Goal: Transaction & Acquisition: Purchase product/service

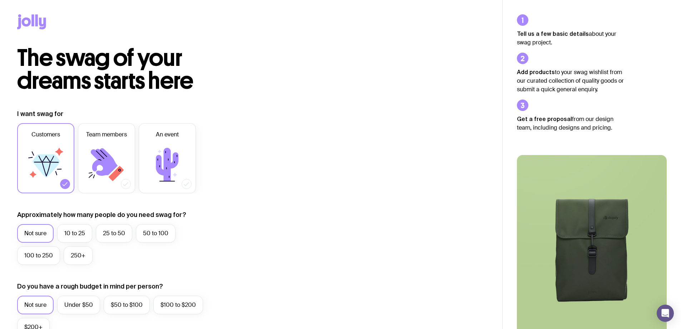
click at [39, 23] on icon at bounding box center [42, 24] width 7 height 12
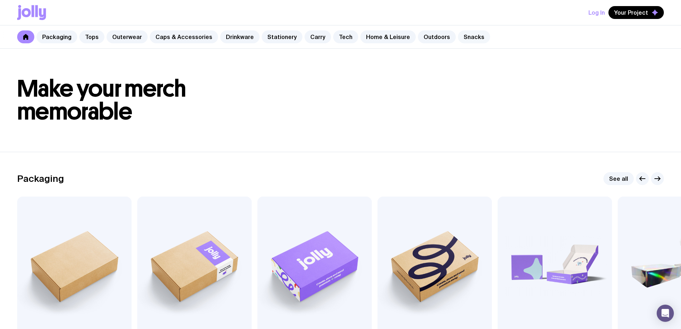
click at [466, 34] on link "Snacks" at bounding box center [474, 36] width 32 height 13
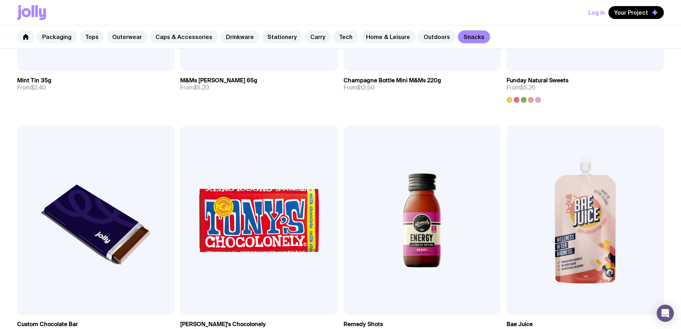
scroll to position [314, 0]
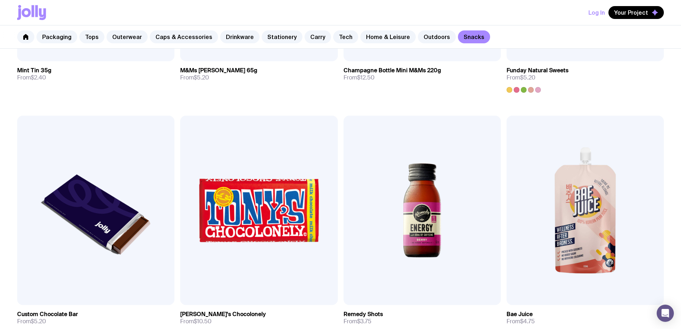
drag, startPoint x: 634, startPoint y: 100, endPoint x: 489, endPoint y: 261, distance: 216.8
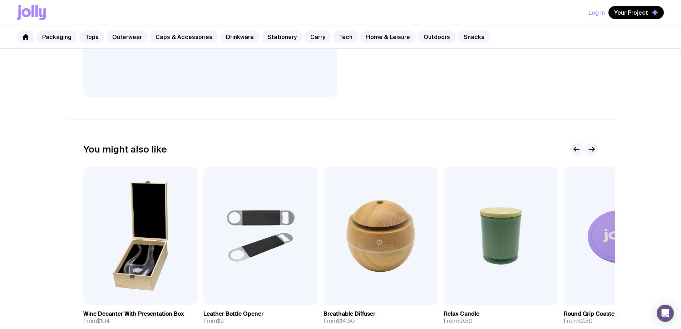
scroll to position [175, 0]
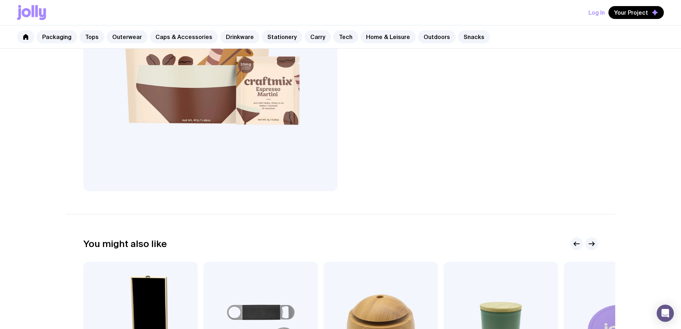
drag, startPoint x: 16, startPoint y: 20, endPoint x: 29, endPoint y: 12, distance: 14.8
click at [29, 12] on div "Log In Your Project" at bounding box center [340, 12] width 681 height 25
click at [29, 12] on icon at bounding box center [26, 12] width 9 height 9
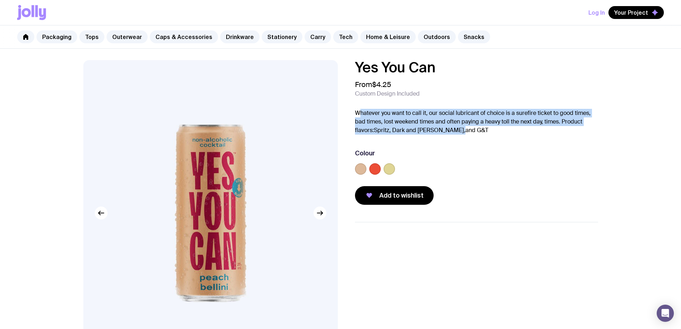
drag, startPoint x: 358, startPoint y: 110, endPoint x: 535, endPoint y: 127, distance: 177.1
click at [535, 127] on p "Whatever you want to call it, our social lubricant of choice is a surefire tick…" at bounding box center [476, 122] width 243 height 26
drag, startPoint x: 528, startPoint y: 132, endPoint x: 524, endPoint y: 108, distance: 25.0
click at [524, 108] on div "Yes You Can From $4.25 Custom Design Included Whatever you want to call it, our…" at bounding box center [476, 132] width 243 height 144
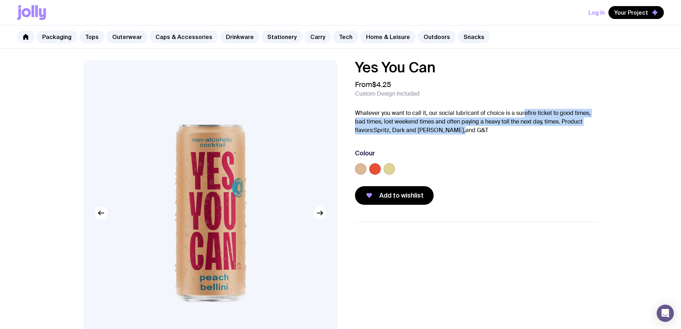
click at [524, 108] on div "Yes You Can From $4.25 Custom Design Included Whatever you want to call it, our…" at bounding box center [476, 132] width 243 height 144
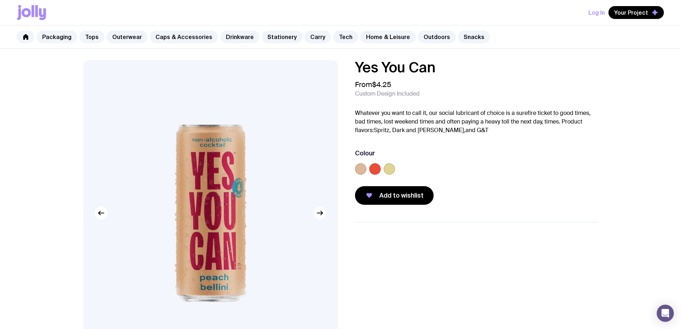
click at [320, 214] on icon "button" at bounding box center [320, 213] width 9 height 9
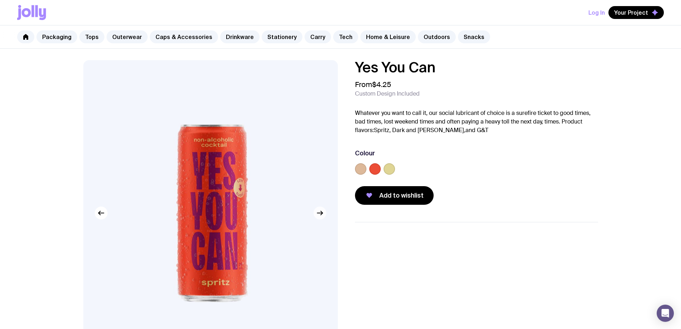
click at [320, 214] on icon "button" at bounding box center [320, 213] width 9 height 9
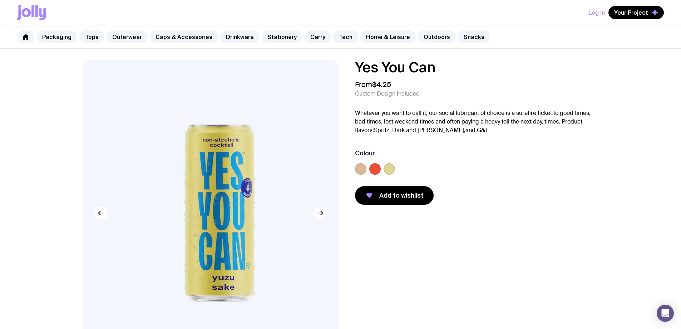
click at [320, 214] on icon "button" at bounding box center [320, 213] width 9 height 9
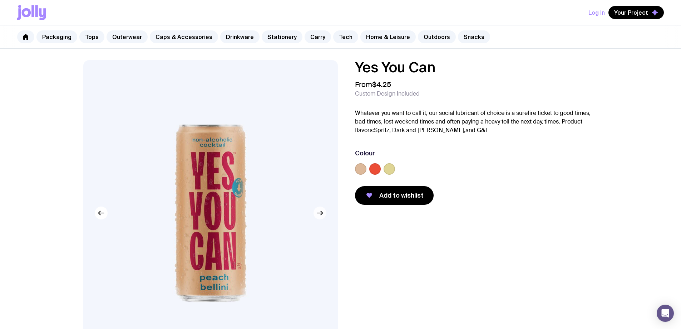
click at [320, 214] on icon "button" at bounding box center [320, 213] width 9 height 9
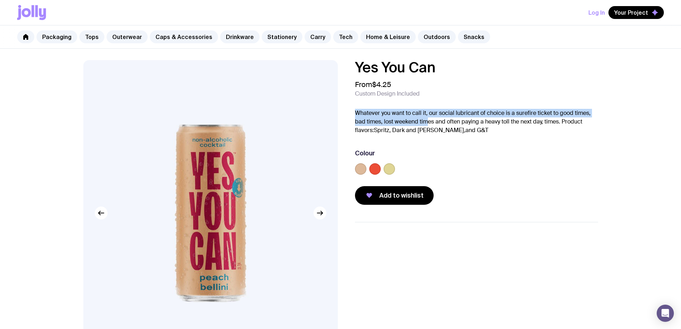
drag, startPoint x: 357, startPoint y: 114, endPoint x: 428, endPoint y: 123, distance: 71.4
click at [428, 123] on p "Whatever you want to call it, our social lubricant of choice is a surefire tick…" at bounding box center [476, 122] width 243 height 26
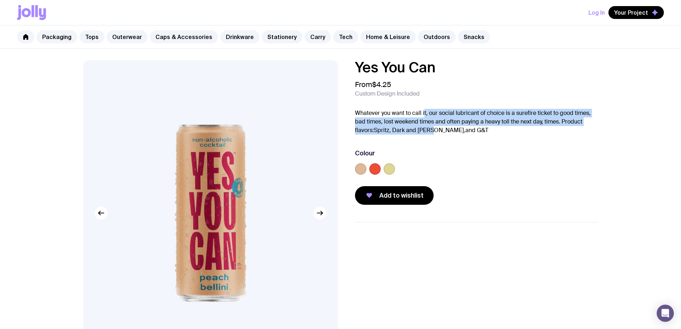
drag, startPoint x: 430, startPoint y: 132, endPoint x: 423, endPoint y: 107, distance: 26.6
click at [423, 107] on div "Yes You Can From $4.25 Custom Design Included Whatever you want to call it, our…" at bounding box center [476, 132] width 243 height 144
click at [413, 133] on p "Whatever you want to call it, our social lubricant of choice is a surefire tick…" at bounding box center [476, 122] width 243 height 26
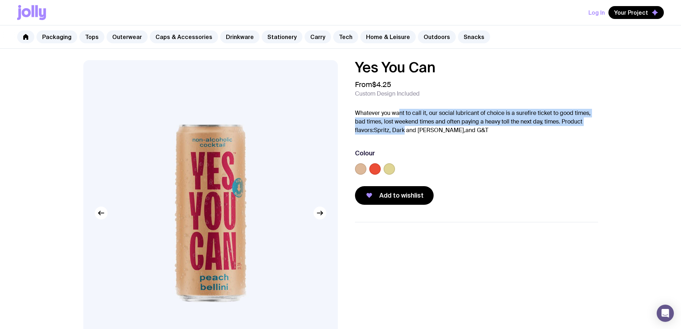
drag, startPoint x: 405, startPoint y: 131, endPoint x: 398, endPoint y: 110, distance: 22.5
click at [398, 110] on p "Whatever you want to call it, our social lubricant of choice is a surefire tick…" at bounding box center [476, 122] width 243 height 26
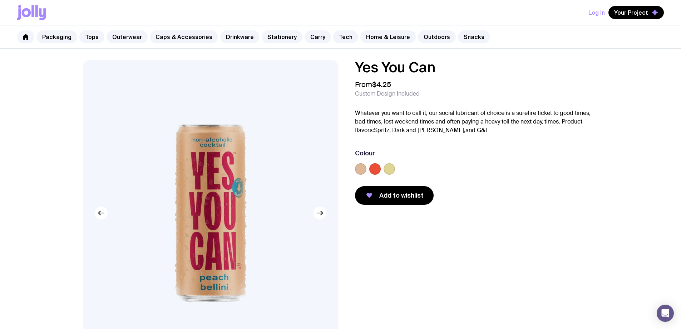
drag, startPoint x: 374, startPoint y: 175, endPoint x: 377, endPoint y: 168, distance: 6.8
click at [374, 172] on div at bounding box center [476, 170] width 243 height 14
click at [377, 168] on label at bounding box center [374, 168] width 11 height 11
click at [0, 0] on input "radio" at bounding box center [0, 0] width 0 height 0
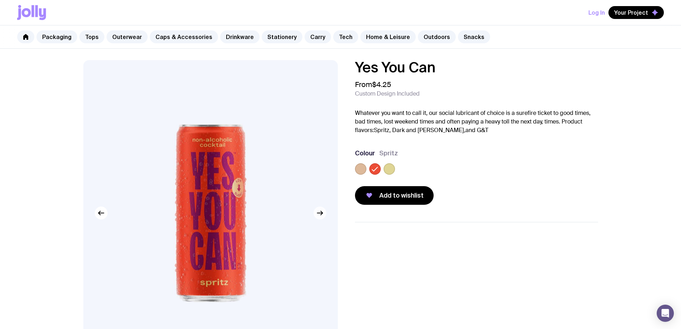
click at [319, 215] on icon "button" at bounding box center [320, 213] width 9 height 9
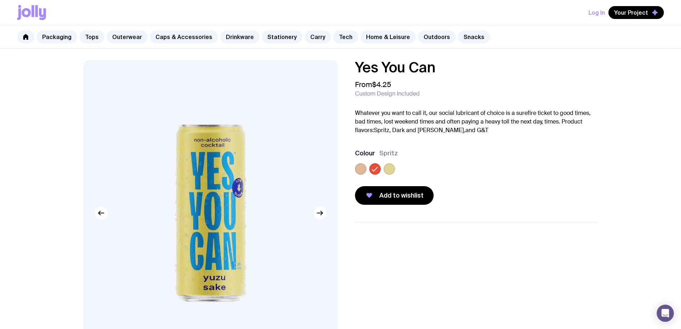
click at [104, 216] on icon "button" at bounding box center [101, 213] width 9 height 9
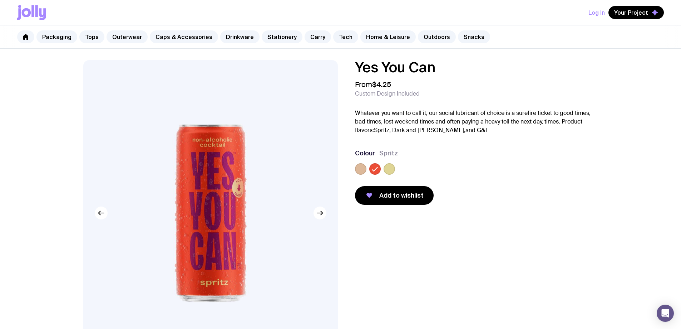
click at [17, 37] on nav "Packaging Tops Outerwear Caps & Accessories Drinkware Stationery Carry Tech Hom…" at bounding box center [340, 36] width 681 height 23
click at [21, 38] on link at bounding box center [25, 36] width 17 height 13
drag, startPoint x: 21, startPoint y: 16, endPoint x: 41, endPoint y: 42, distance: 32.8
click at [21, 16] on icon at bounding box center [31, 12] width 29 height 15
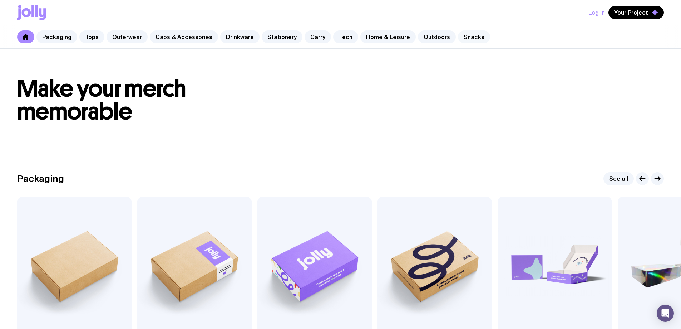
click at [465, 38] on link "Snacks" at bounding box center [474, 36] width 32 height 13
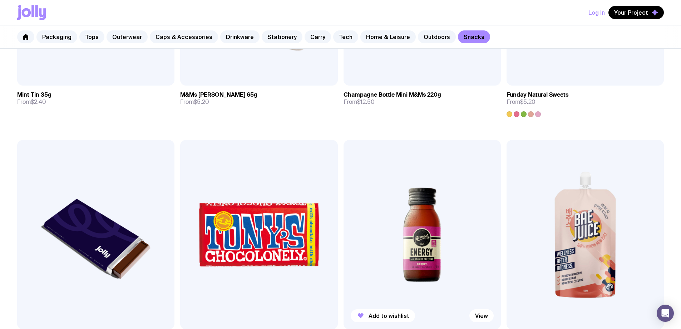
scroll to position [278, 0]
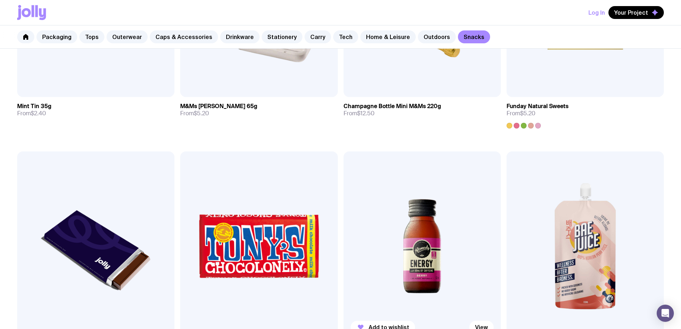
click at [344, 151] on img at bounding box center [422, 245] width 157 height 189
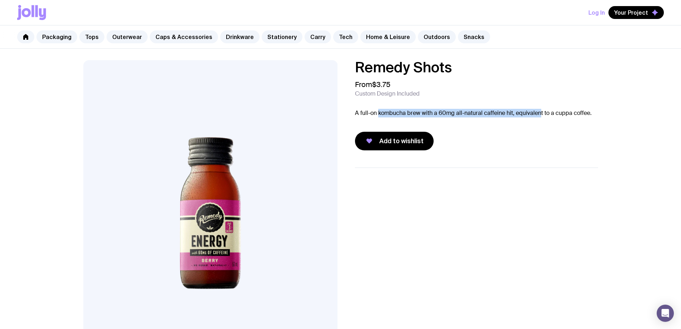
drag, startPoint x: 379, startPoint y: 111, endPoint x: 544, endPoint y: 114, distance: 165.3
click at [544, 114] on p "A full-on kombucha brew with a 60mg all-natural caffeine hit, equivalent to a c…" at bounding box center [473, 113] width 237 height 9
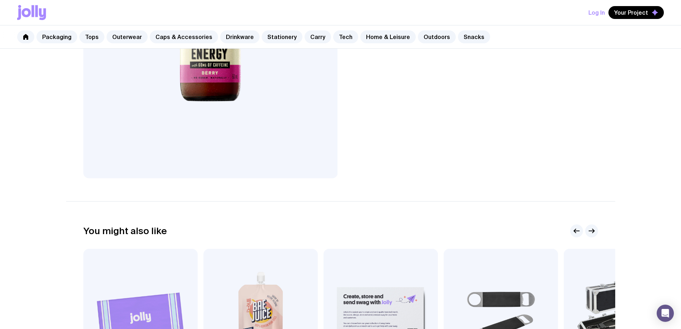
scroll to position [322, 0]
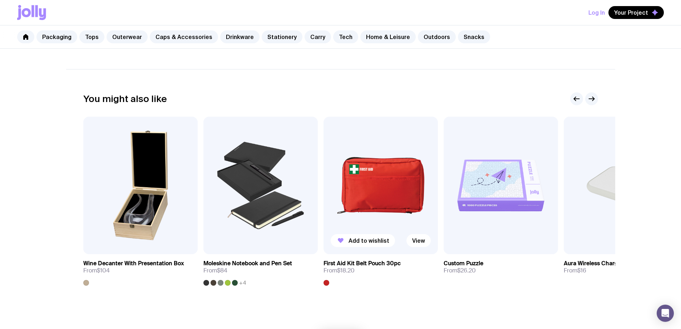
scroll to position [318, 0]
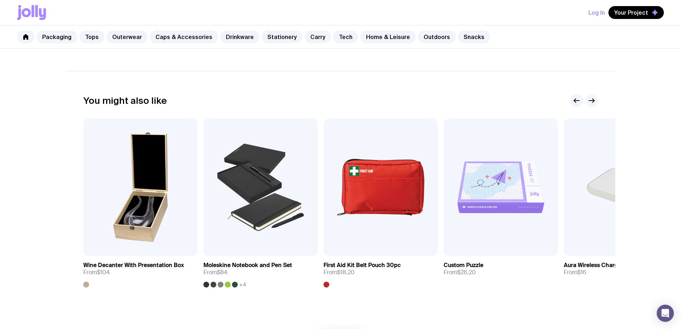
click at [592, 99] on icon "button" at bounding box center [592, 100] width 9 height 9
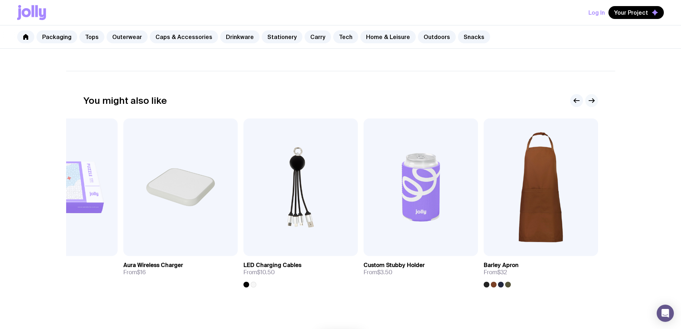
click at [592, 99] on icon "button" at bounding box center [592, 100] width 9 height 9
click at [569, 99] on div "You might also like" at bounding box center [340, 100] width 515 height 13
click at [574, 102] on icon "button" at bounding box center [577, 100] width 9 height 9
